Goal: Task Accomplishment & Management: Manage account settings

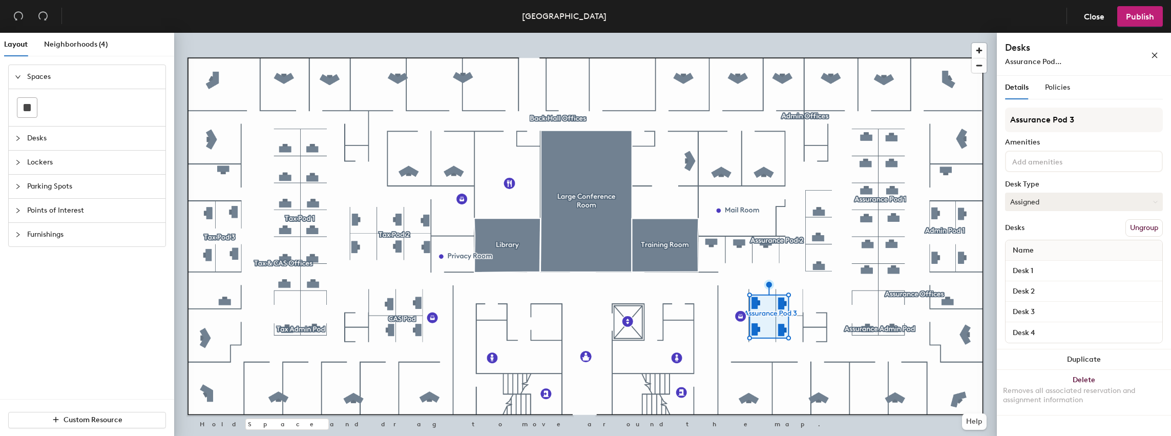
click at [1156, 201] on icon at bounding box center [1156, 202] width 5 height 5
click at [1029, 264] on div "Hoteled" at bounding box center [1057, 264] width 102 height 15
click at [1127, 209] on button "Hoteled" at bounding box center [1084, 202] width 158 height 18
click at [1041, 232] on div "Assigned" at bounding box center [1057, 233] width 102 height 15
click at [1092, 18] on span "Close" at bounding box center [1094, 17] width 20 height 10
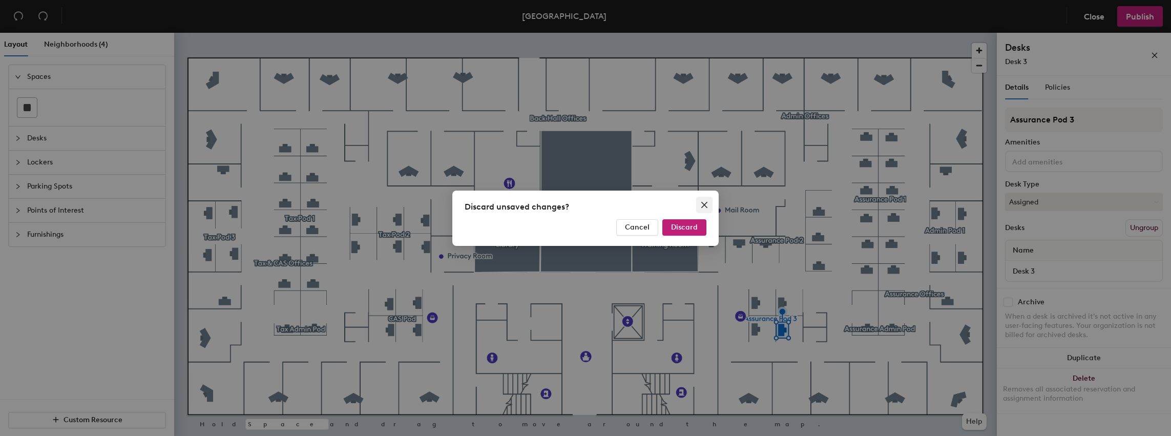
click at [703, 203] on icon "close" at bounding box center [705, 204] width 6 height 6
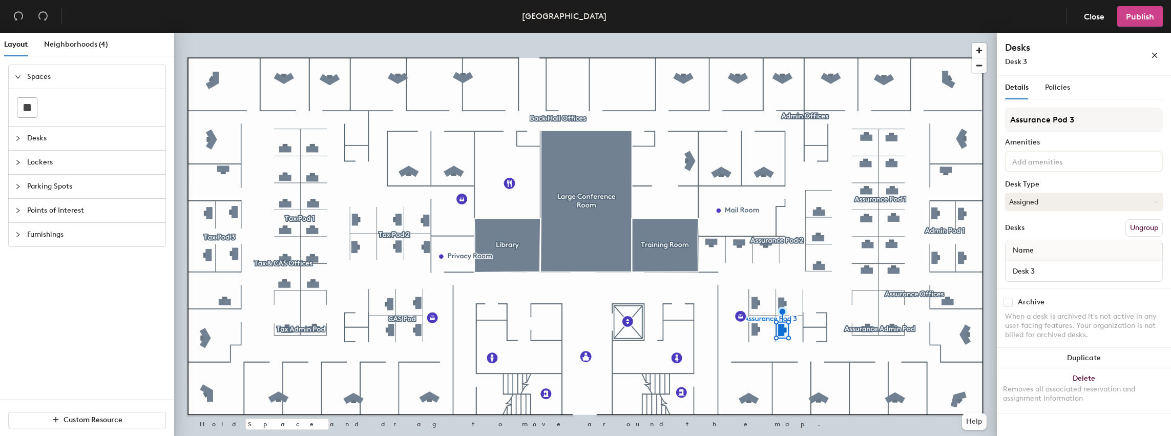
click at [1137, 19] on span "Publish" at bounding box center [1140, 17] width 28 height 10
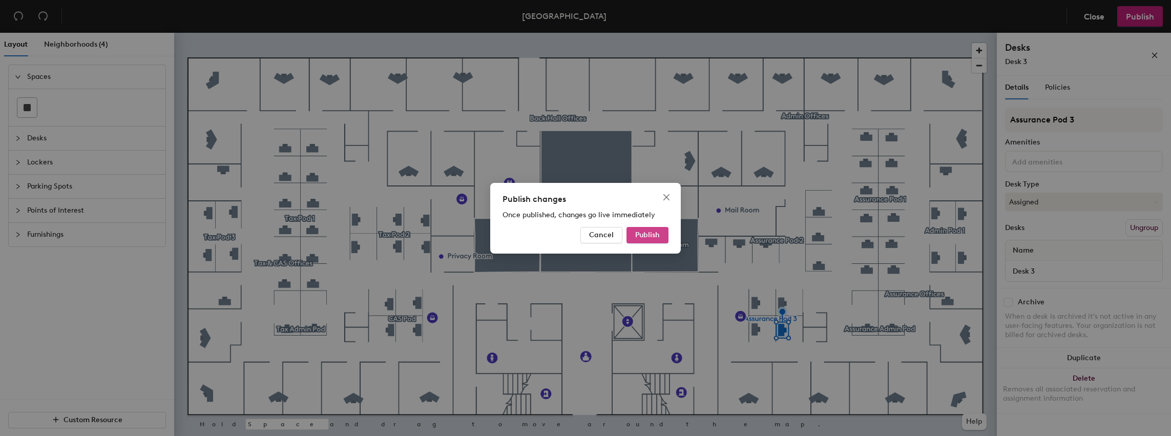
drag, startPoint x: 644, startPoint y: 237, endPoint x: 650, endPoint y: 238, distance: 5.7
click at [645, 237] on span "Publish" at bounding box center [647, 235] width 25 height 9
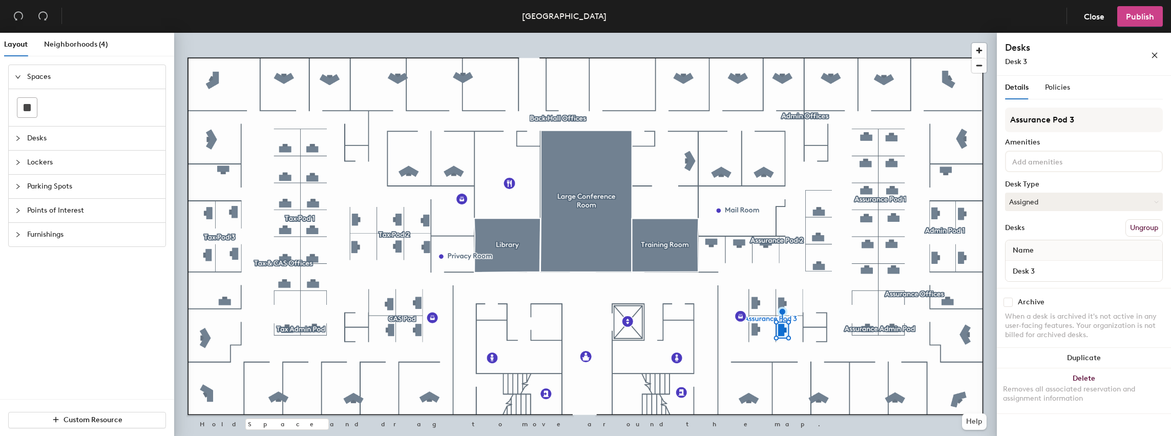
click at [1135, 19] on span "Publish" at bounding box center [1140, 17] width 28 height 10
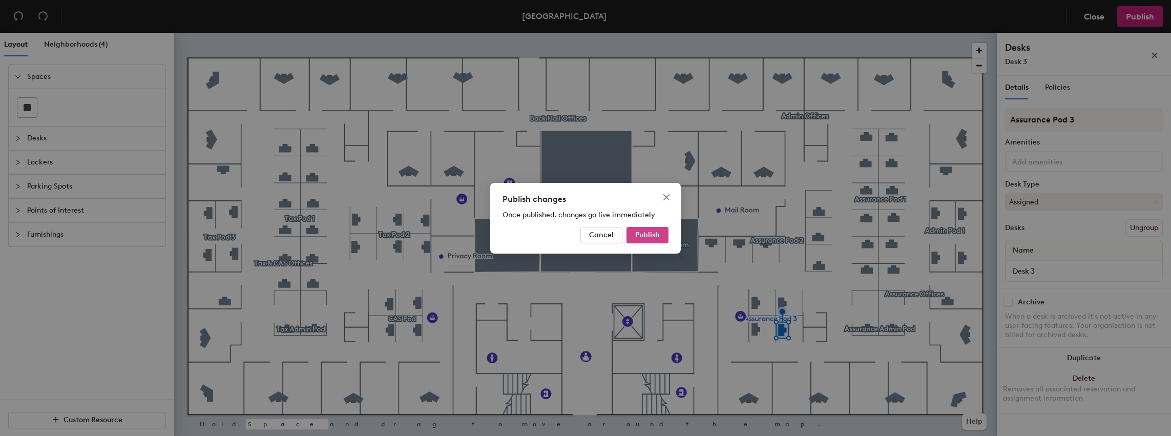
click at [646, 230] on button "Publish" at bounding box center [648, 235] width 42 height 16
